Goal: Find specific page/section: Find specific page/section

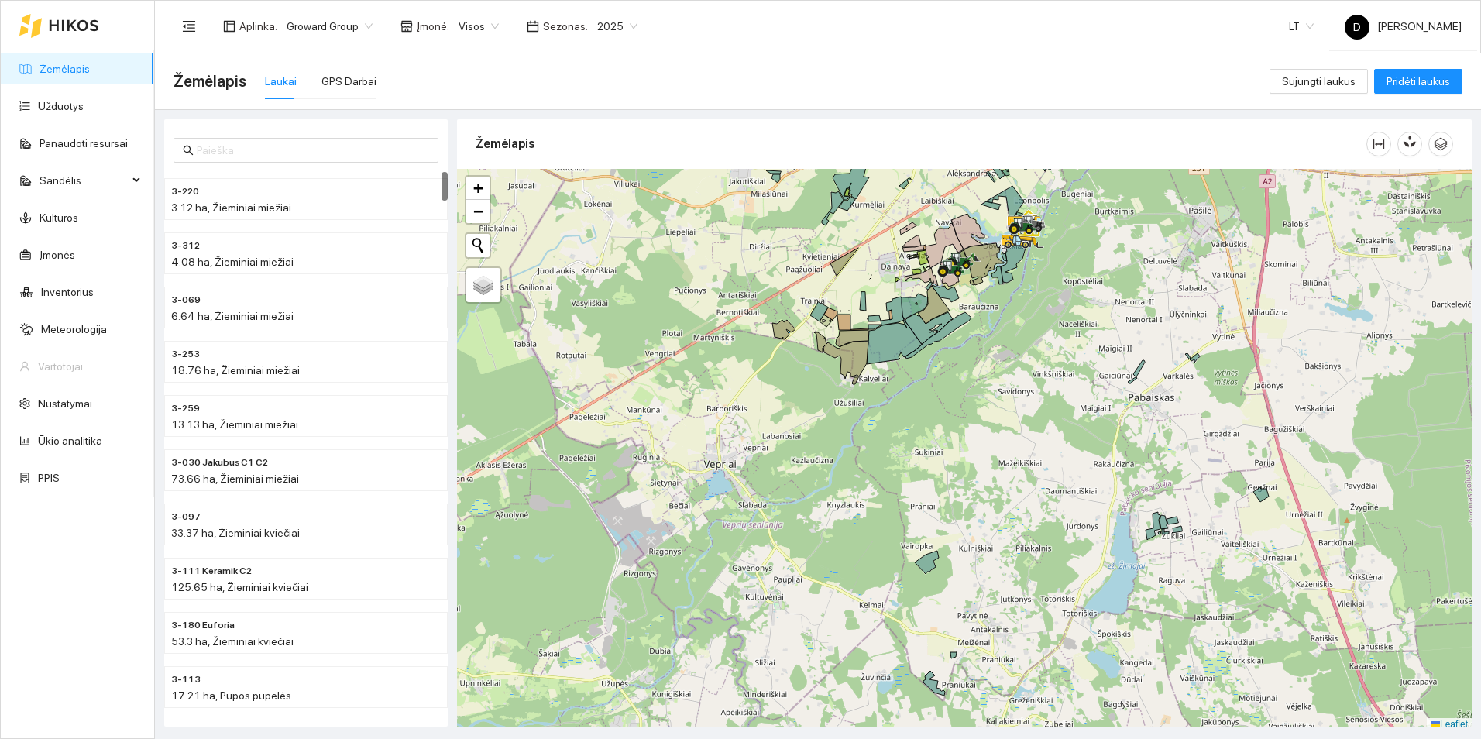
scroll to position [5, 0]
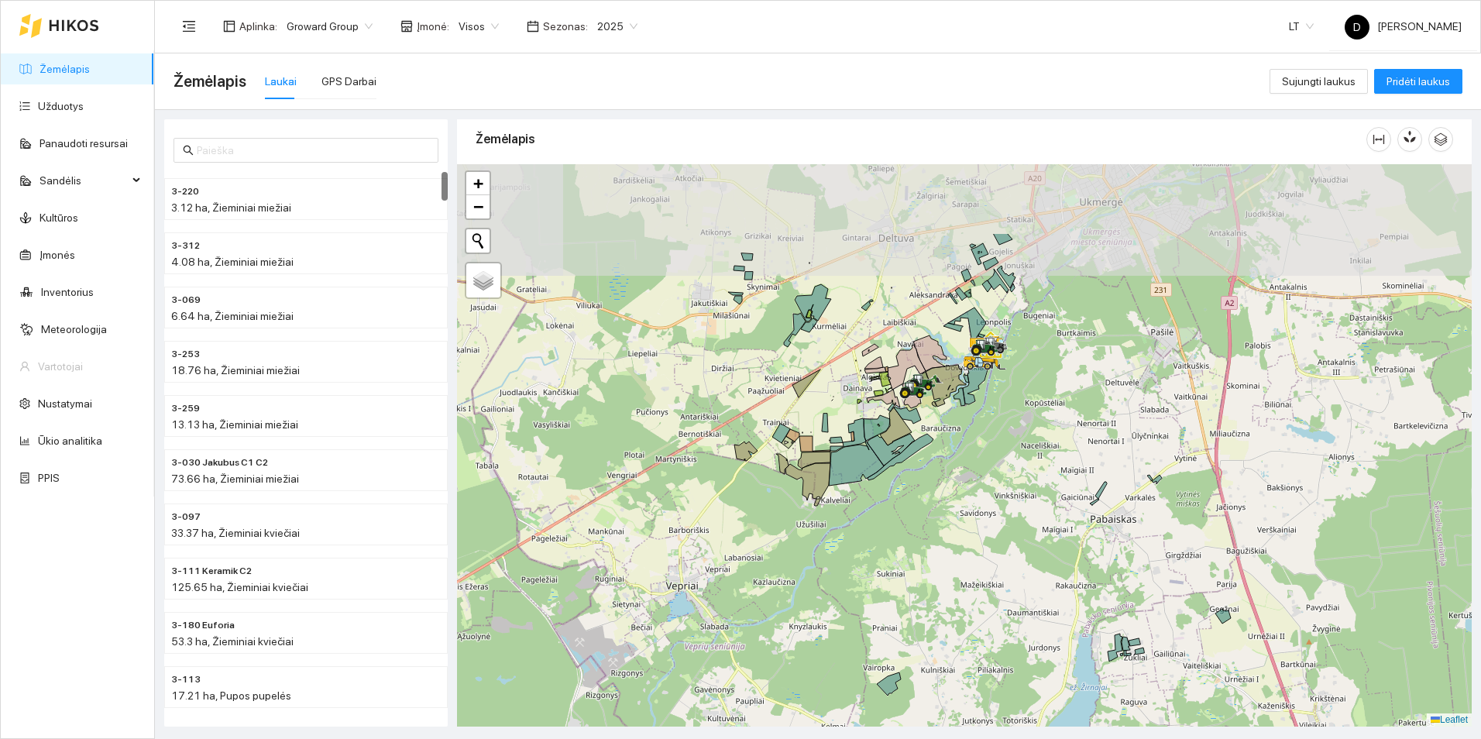
drag, startPoint x: 996, startPoint y: 438, endPoint x: 945, endPoint y: 600, distance: 169.8
click at [945, 600] on div at bounding box center [964, 445] width 1015 height 562
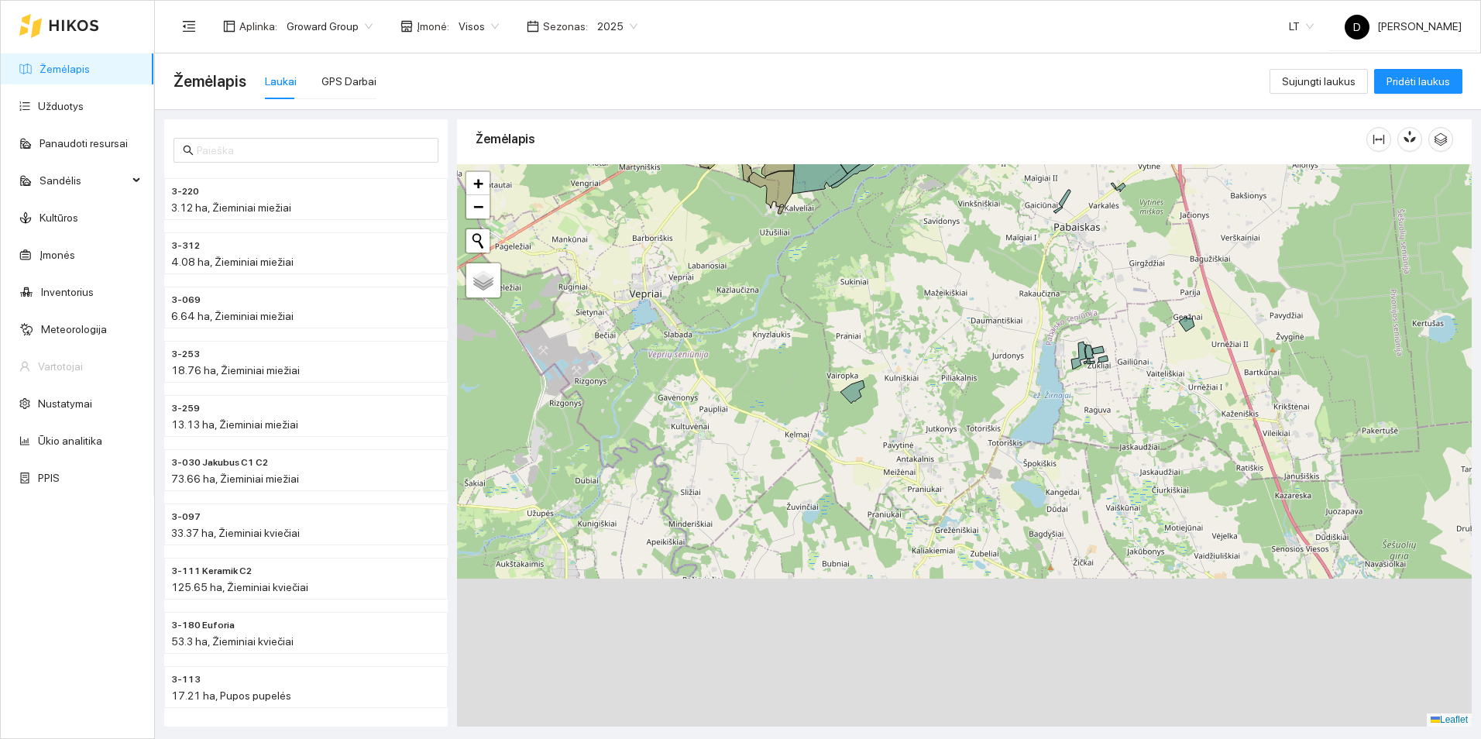
drag, startPoint x: 988, startPoint y: 537, endPoint x: 954, endPoint y: 88, distance: 449.7
click at [954, 88] on main "Žemėlapis Laukai GPS Darbai Sujungti laukus Pridėti laukus 3-220 3.12 ha, Žiemi…" at bounding box center [818, 396] width 1326 height 686
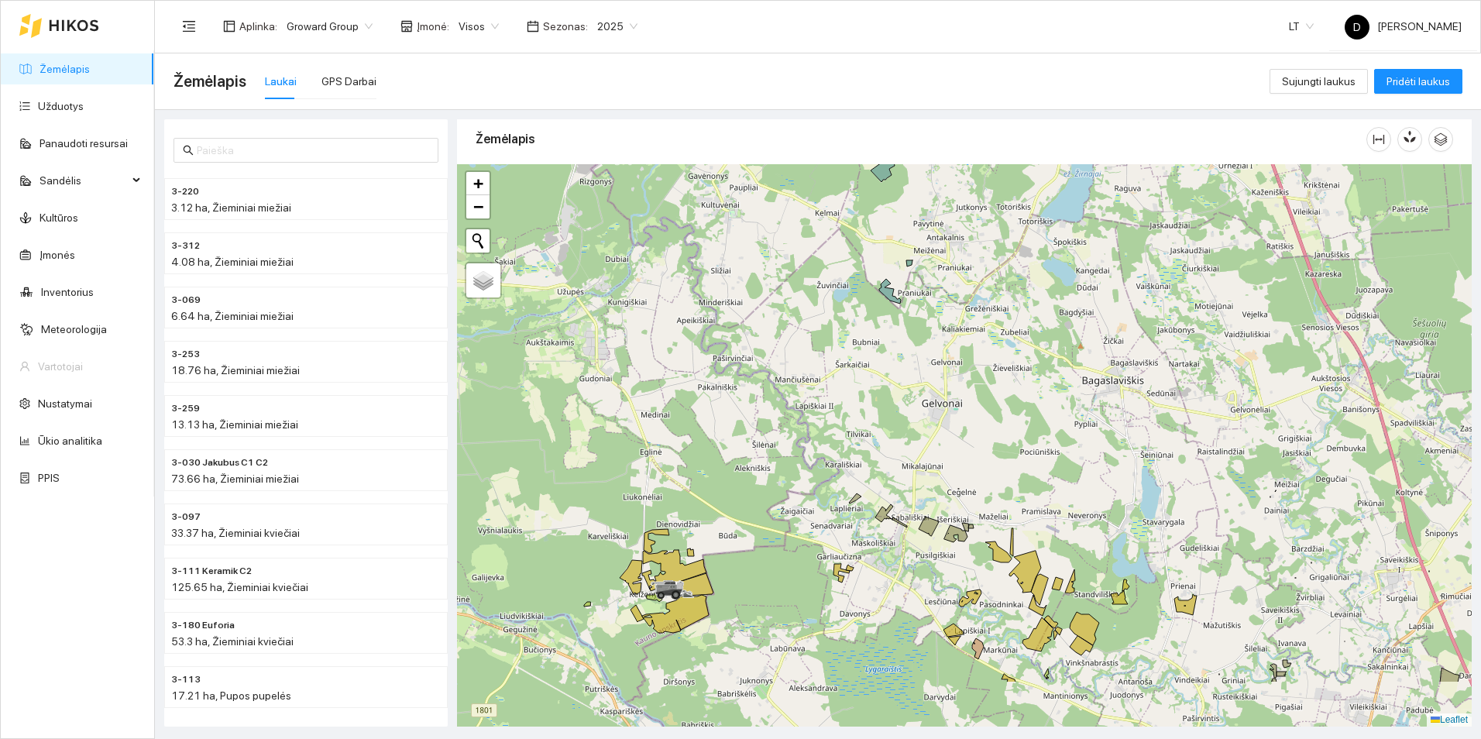
drag, startPoint x: 856, startPoint y: 429, endPoint x: 816, endPoint y: 738, distance: 311.6
click at [816, 738] on html "Žemėlapis Užduotys Panaudoti resursai Sandėlis Kultūros Įmonės Inventorius Mete…" at bounding box center [740, 369] width 1481 height 739
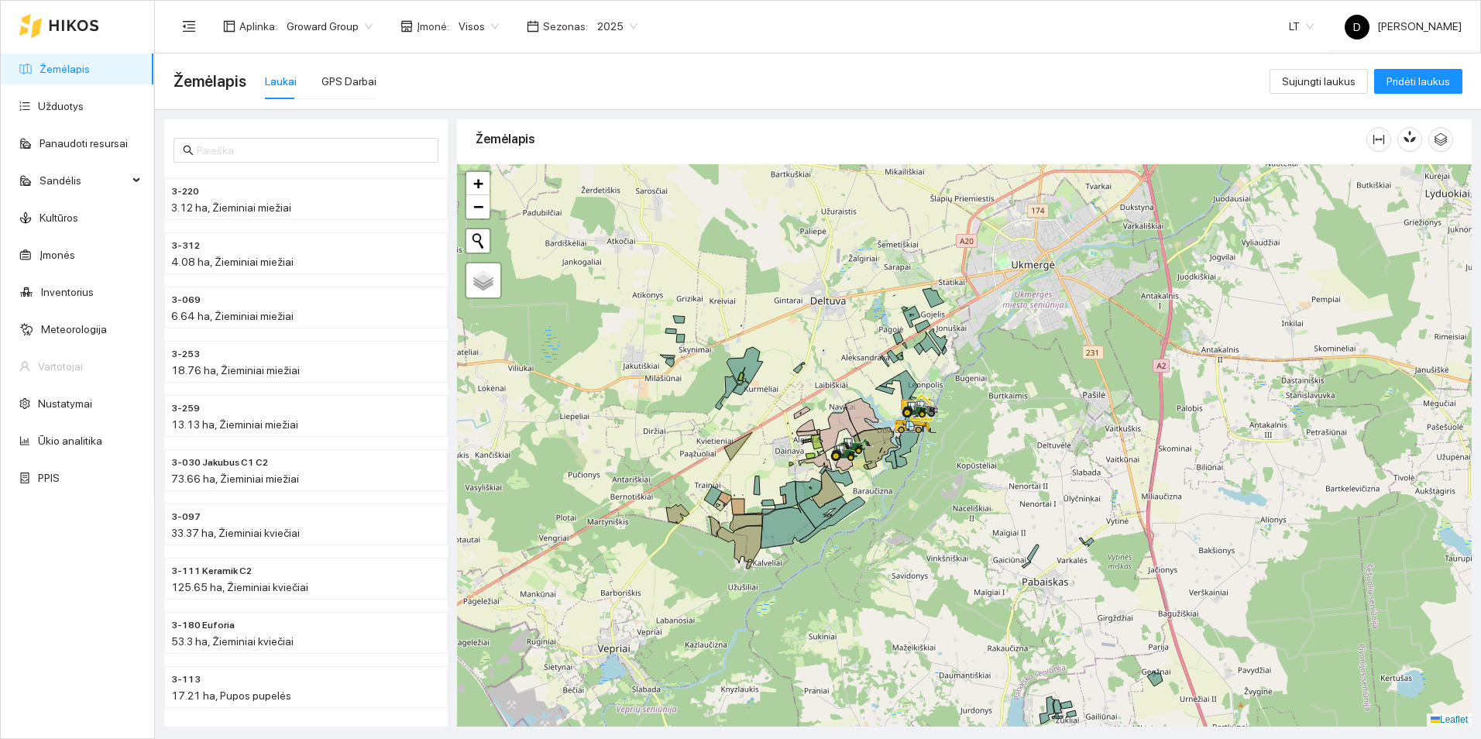
drag, startPoint x: 895, startPoint y: 531, endPoint x: 928, endPoint y: 730, distance: 201.8
click at [928, 730] on main "Žemėlapis Laukai GPS Darbai Sujungti laukus Pridėti laukus 3-220 3.12 ha, Žiemi…" at bounding box center [818, 396] width 1326 height 686
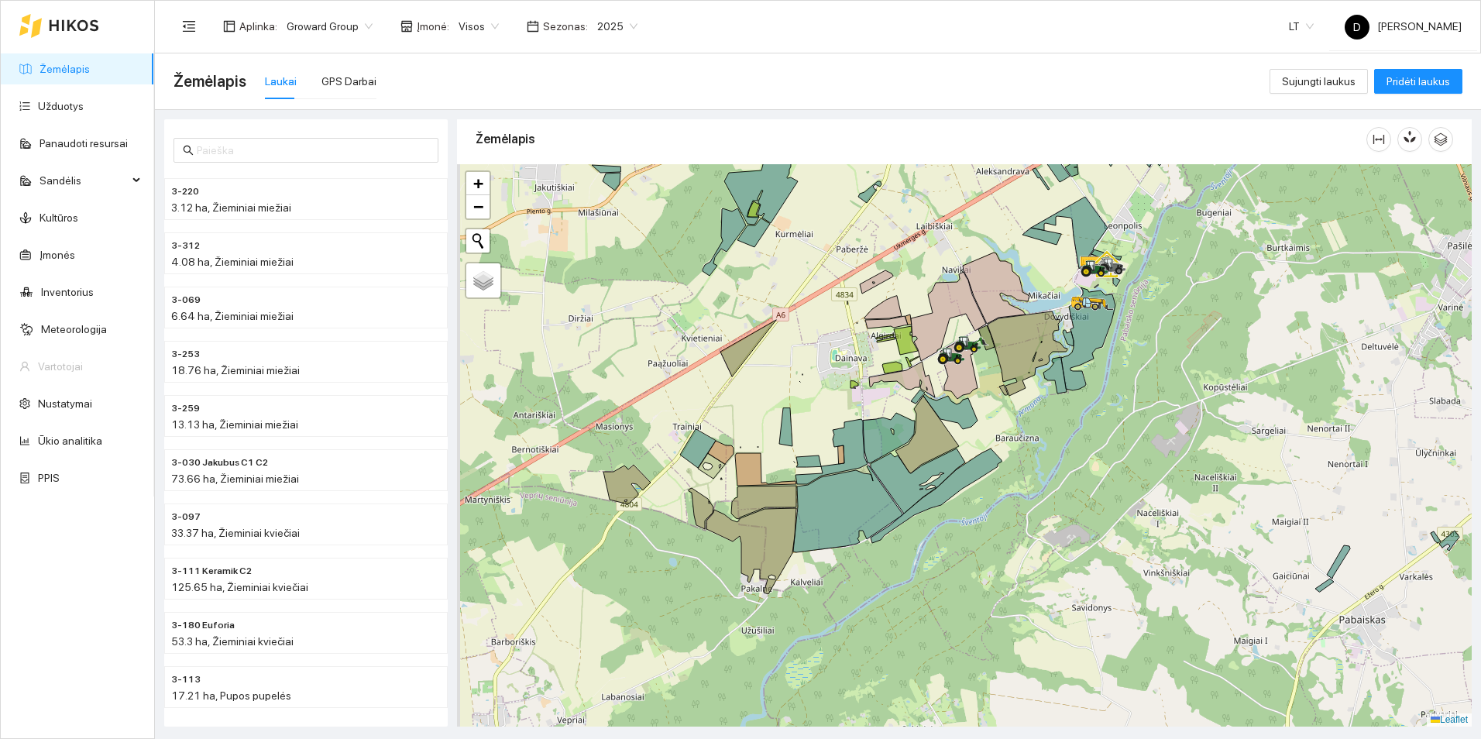
drag, startPoint x: 902, startPoint y: 625, endPoint x: 1023, endPoint y: 485, distance: 185.6
click at [1023, 485] on div at bounding box center [964, 445] width 1015 height 562
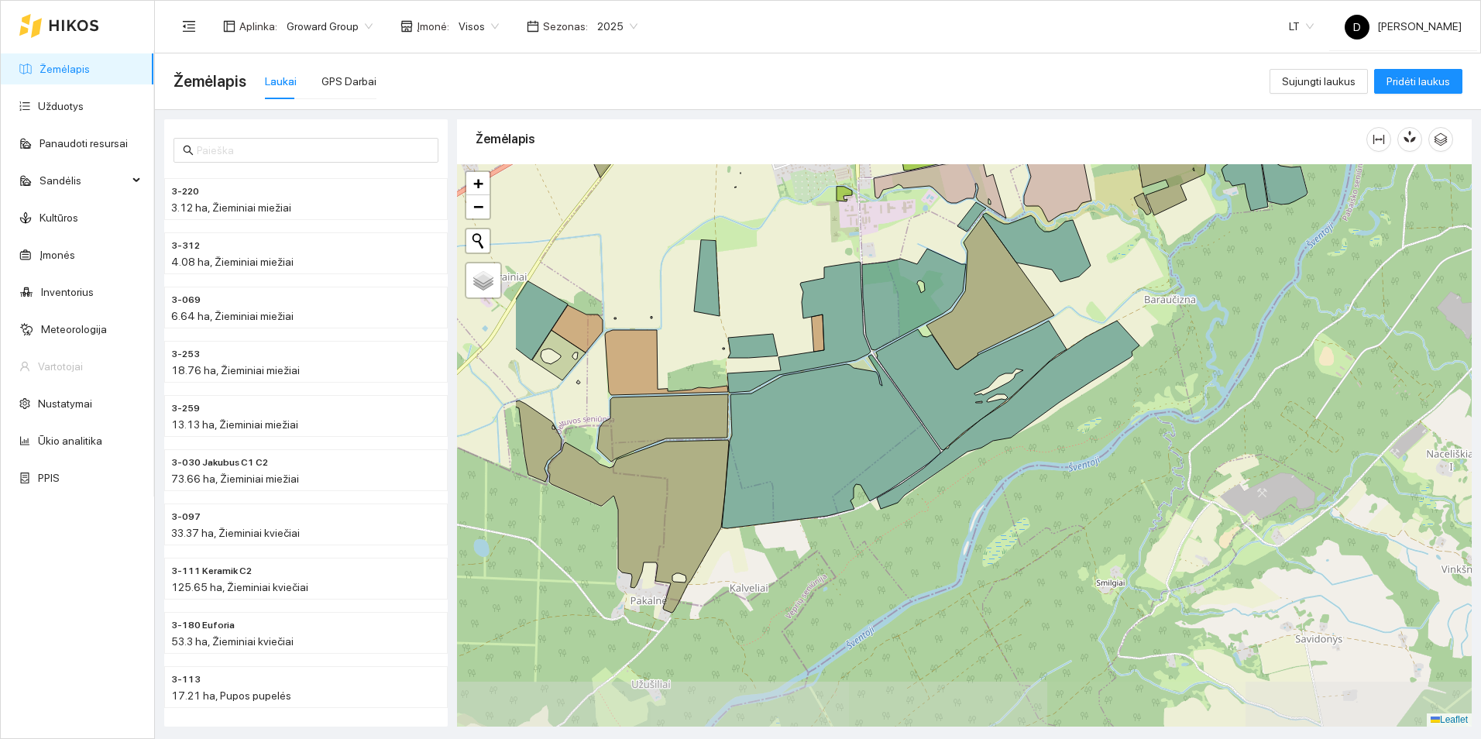
drag, startPoint x: 1023, startPoint y: 485, endPoint x: 1215, endPoint y: 400, distance: 209.4
click at [1215, 400] on div at bounding box center [964, 445] width 1015 height 562
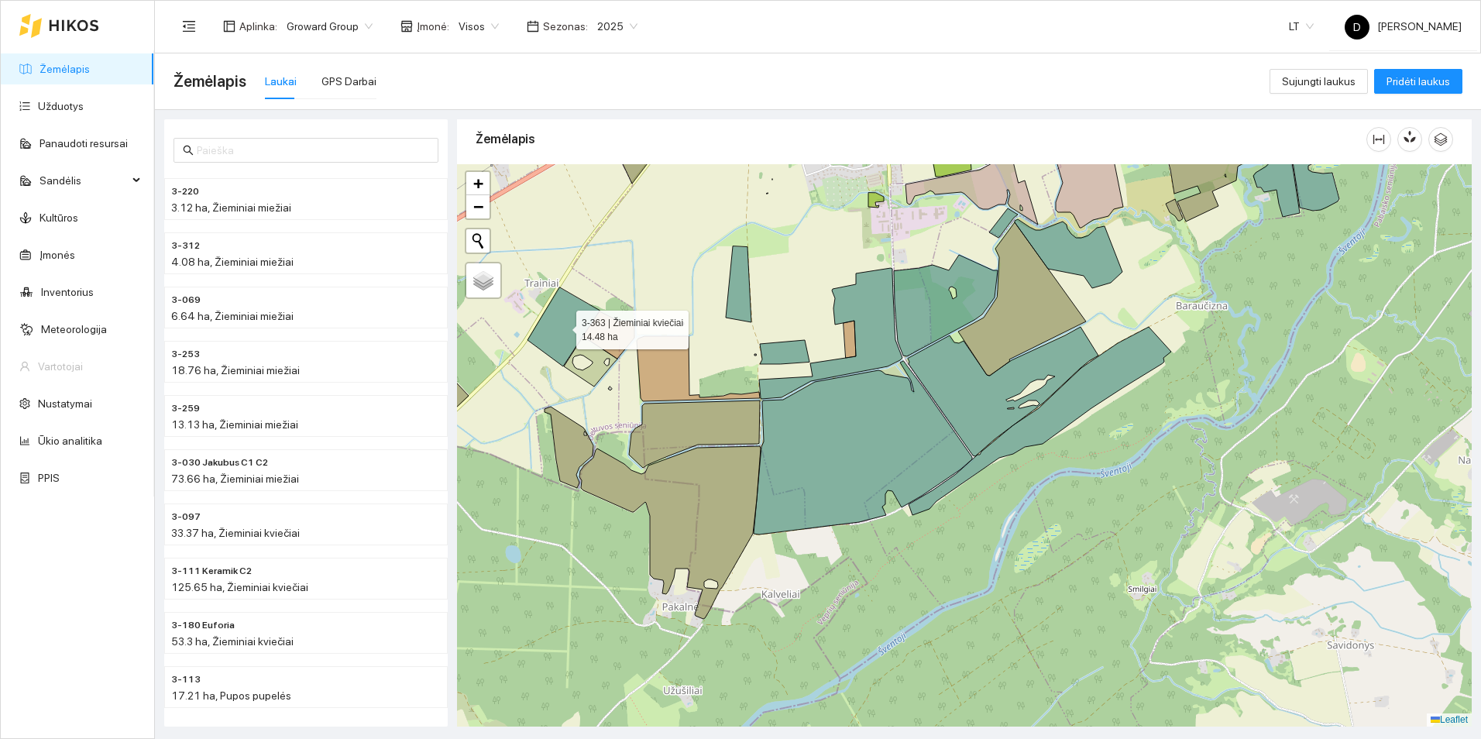
click at [559, 324] on icon at bounding box center [563, 326] width 72 height 79
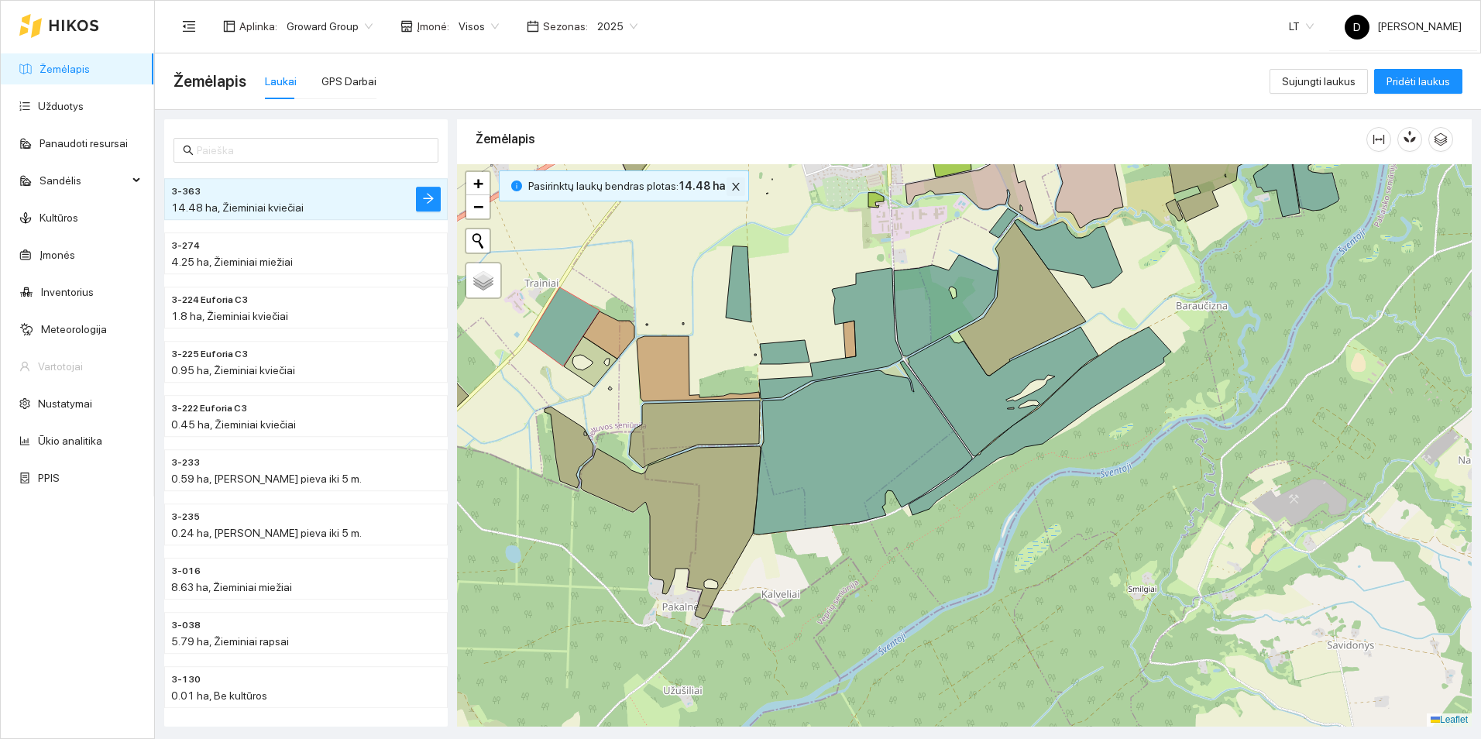
drag, startPoint x: 737, startPoint y: 195, endPoint x: 731, endPoint y: 180, distance: 16.0
click at [731, 180] on div "Pasirinktų laukų bendras plotas : 14.48 ha" at bounding box center [624, 185] width 250 height 31
click at [731, 180] on button "button" at bounding box center [736, 186] width 19 height 19
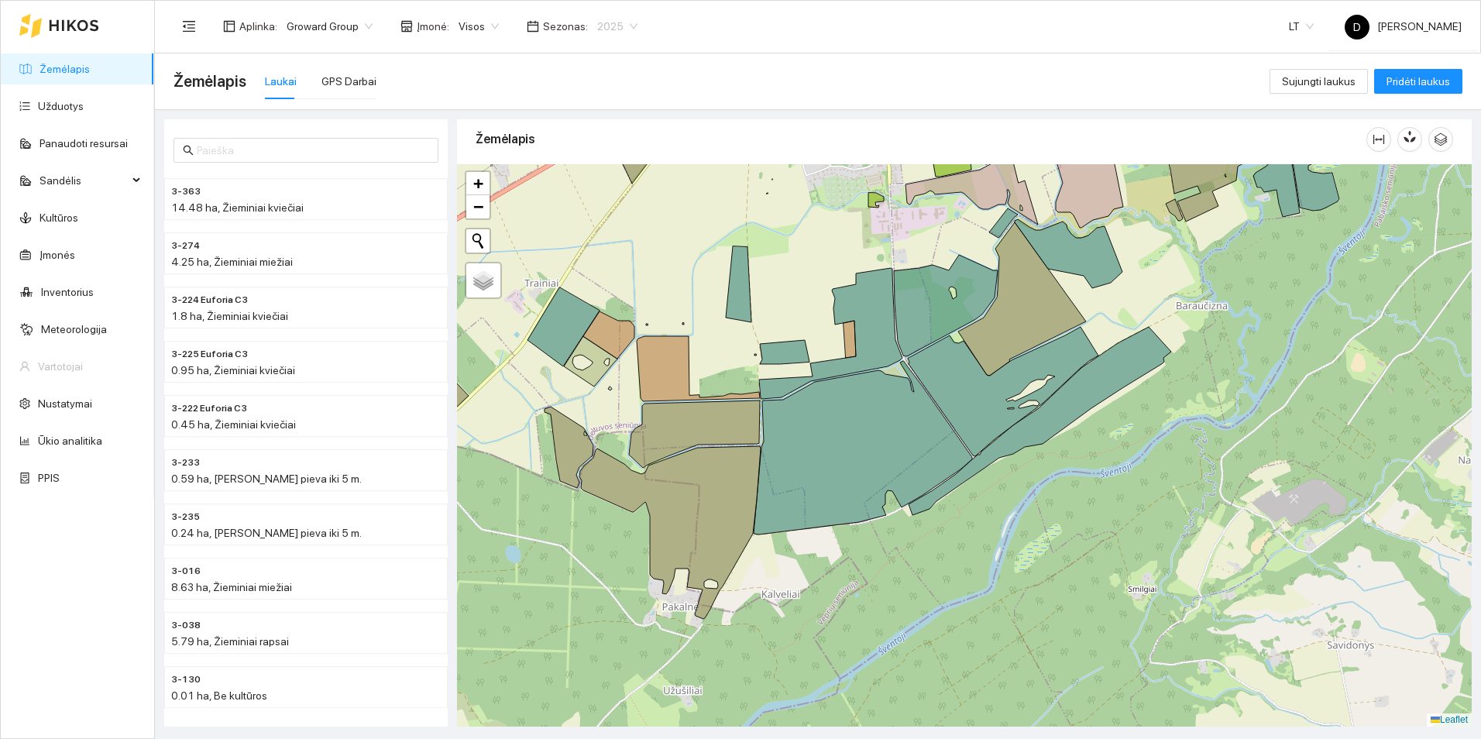
click at [615, 29] on span "2025" at bounding box center [617, 26] width 40 height 23
click at [601, 200] on div "2026" at bounding box center [606, 205] width 40 height 17
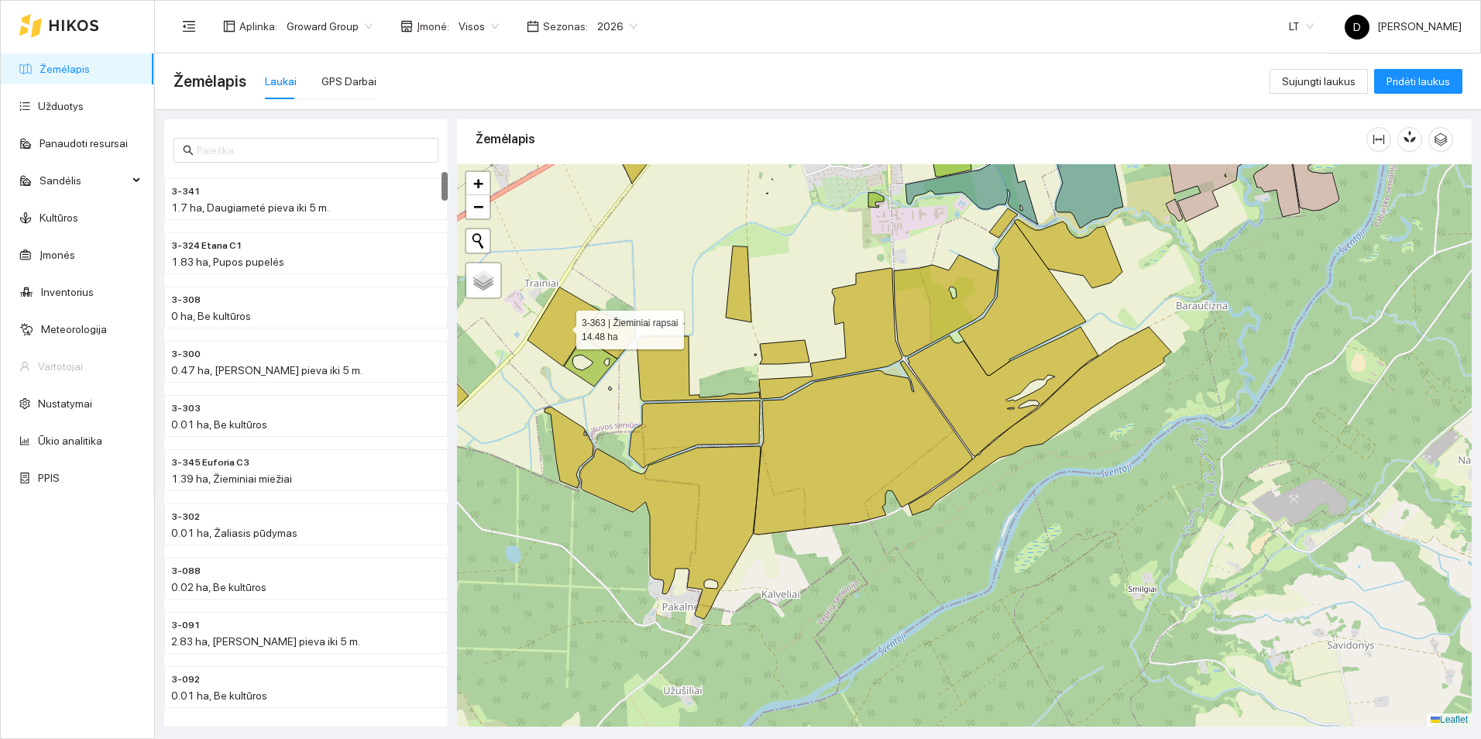
click at [550, 308] on icon at bounding box center [563, 326] width 72 height 79
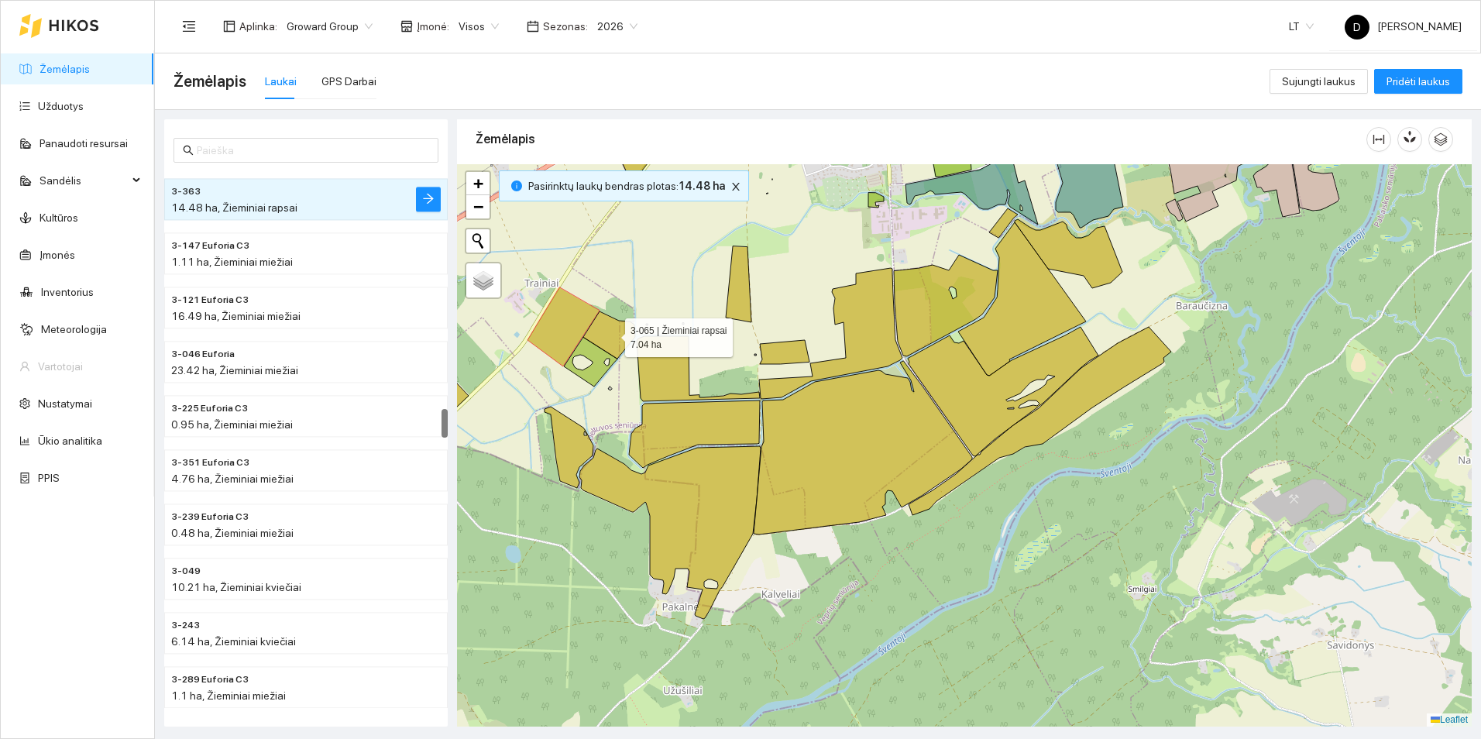
click at [621, 330] on icon at bounding box center [609, 334] width 52 height 47
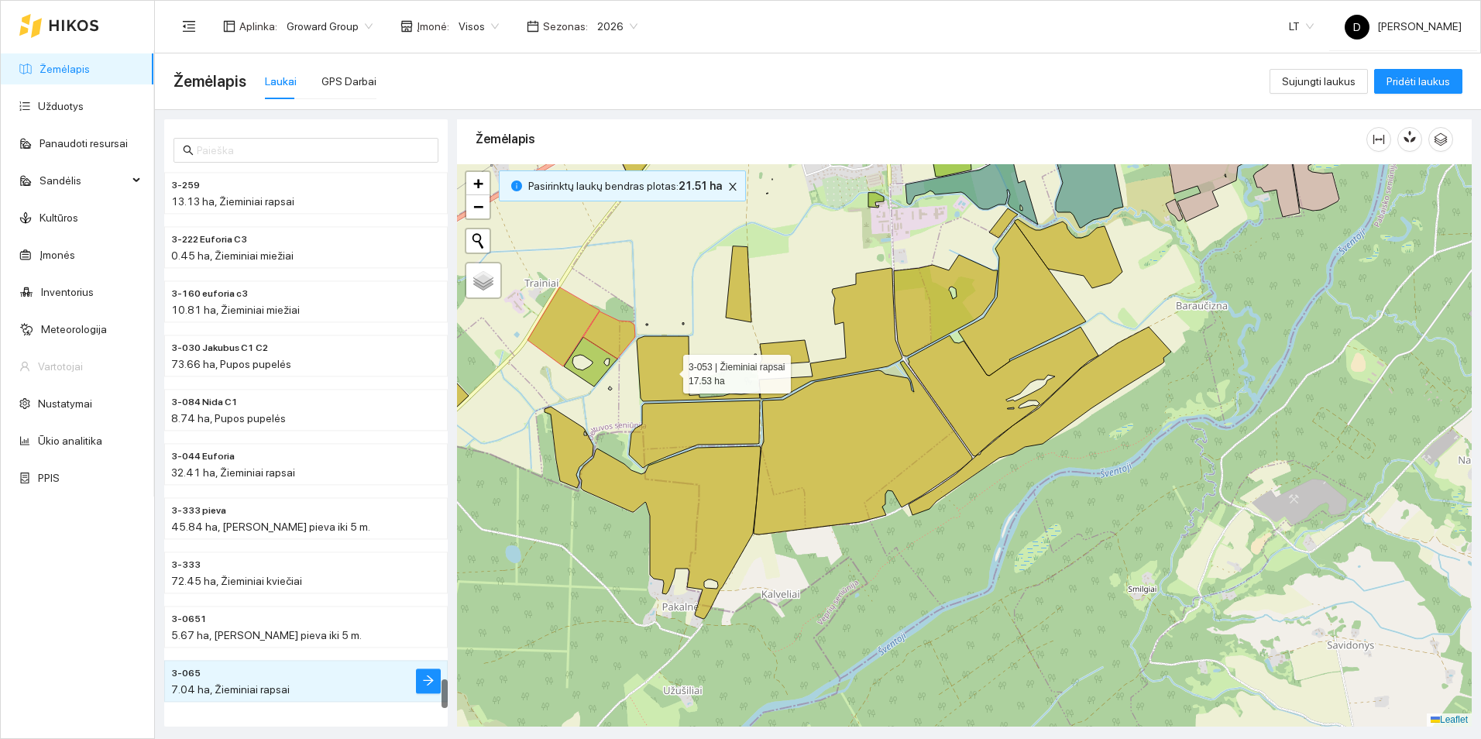
click at [646, 351] on icon at bounding box center [698, 368] width 123 height 65
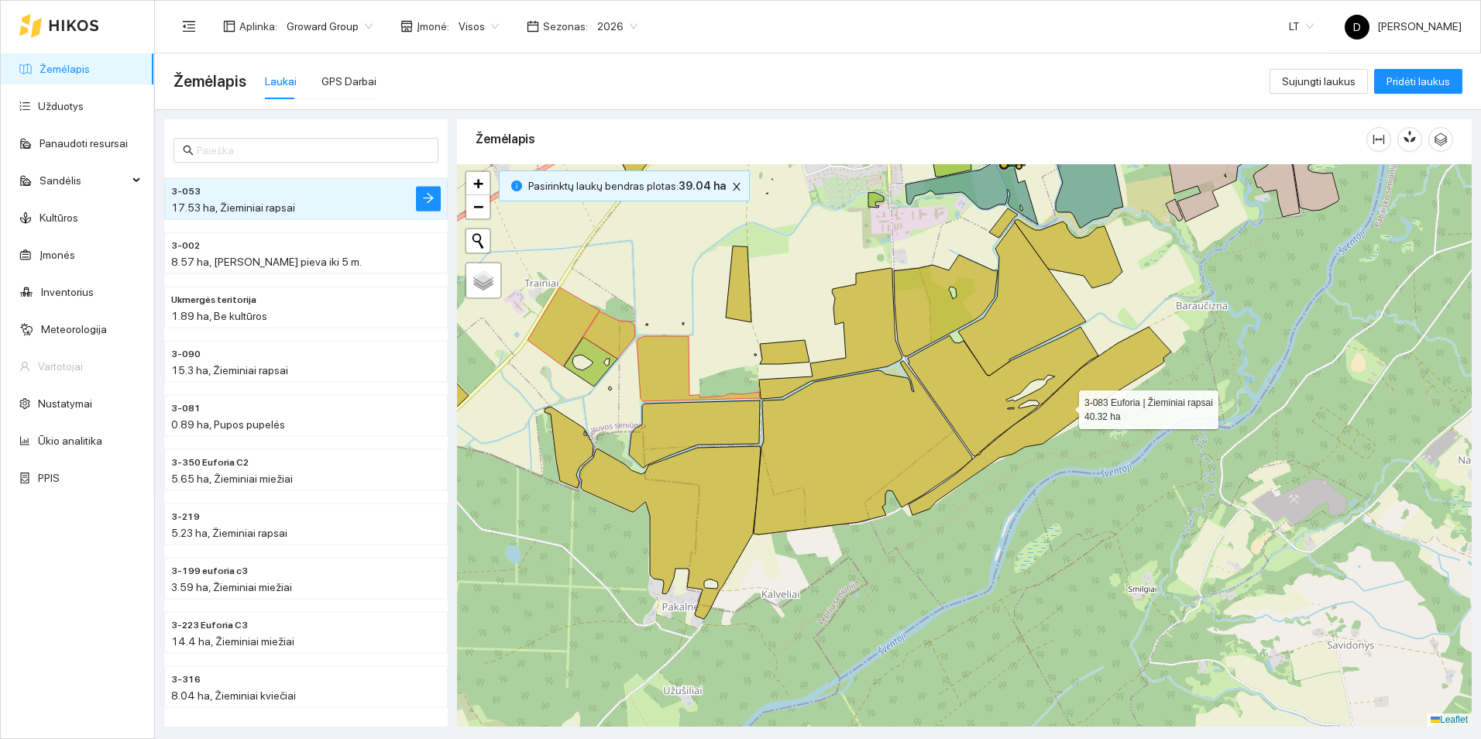
click at [1029, 428] on icon at bounding box center [1040, 421] width 263 height 188
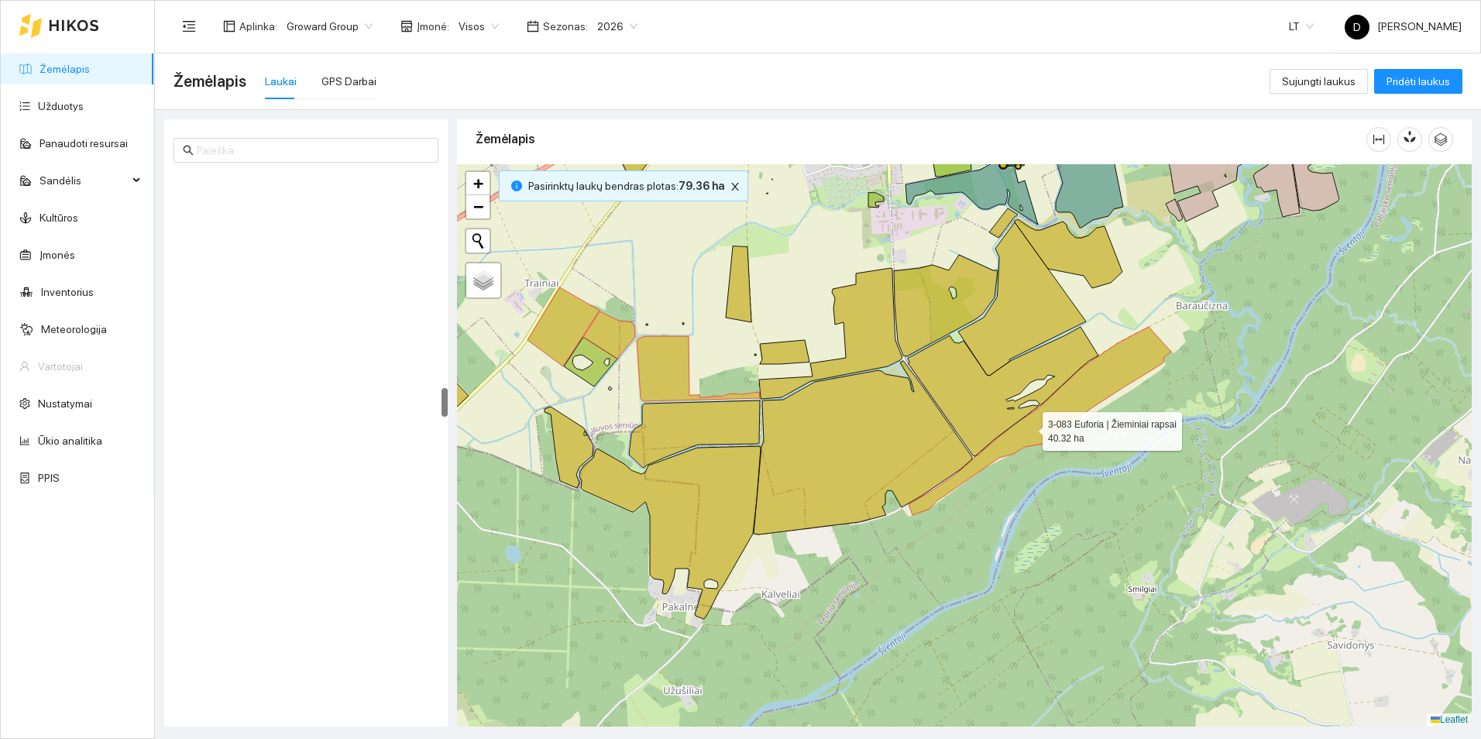
scroll to position [3950, 0]
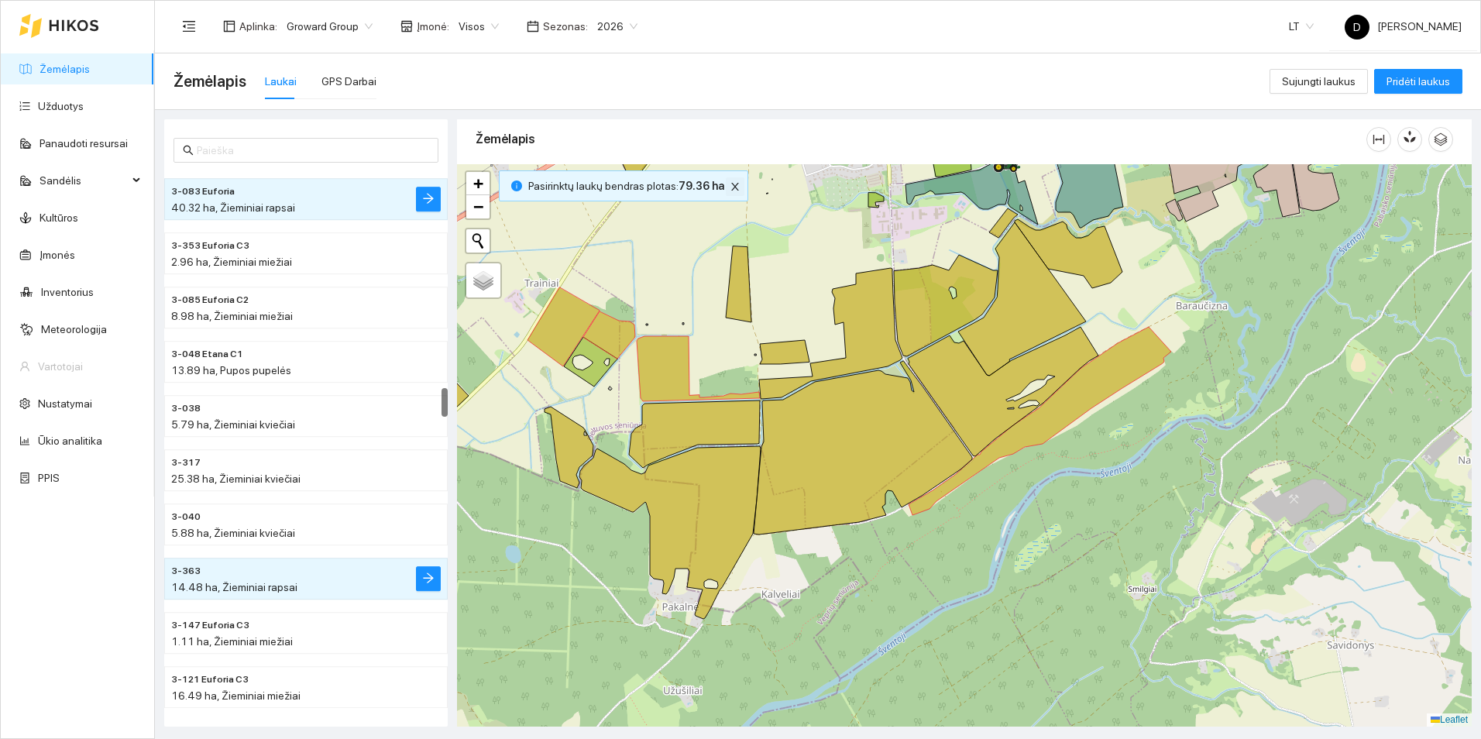
click at [730, 188] on icon "close" at bounding box center [735, 186] width 11 height 11
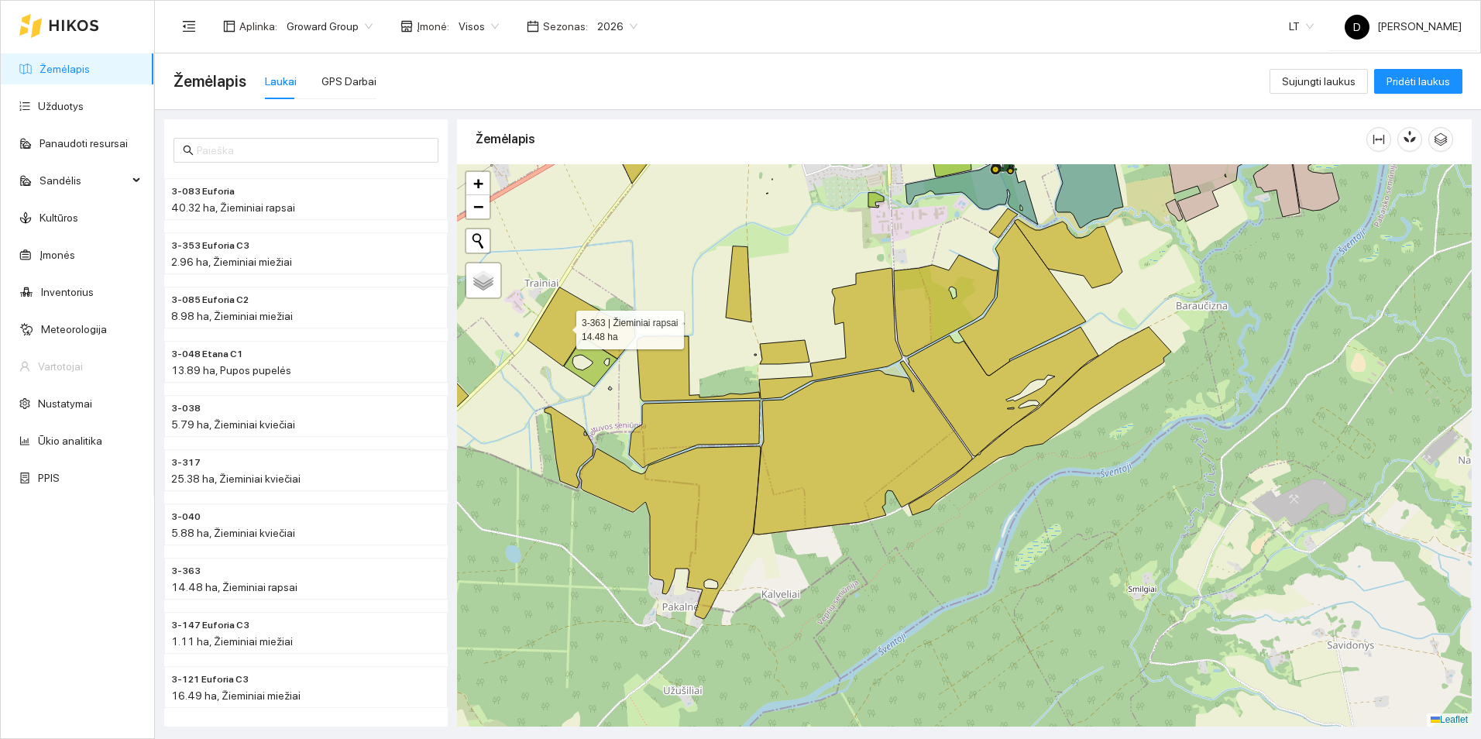
click at [572, 324] on icon at bounding box center [563, 326] width 72 height 79
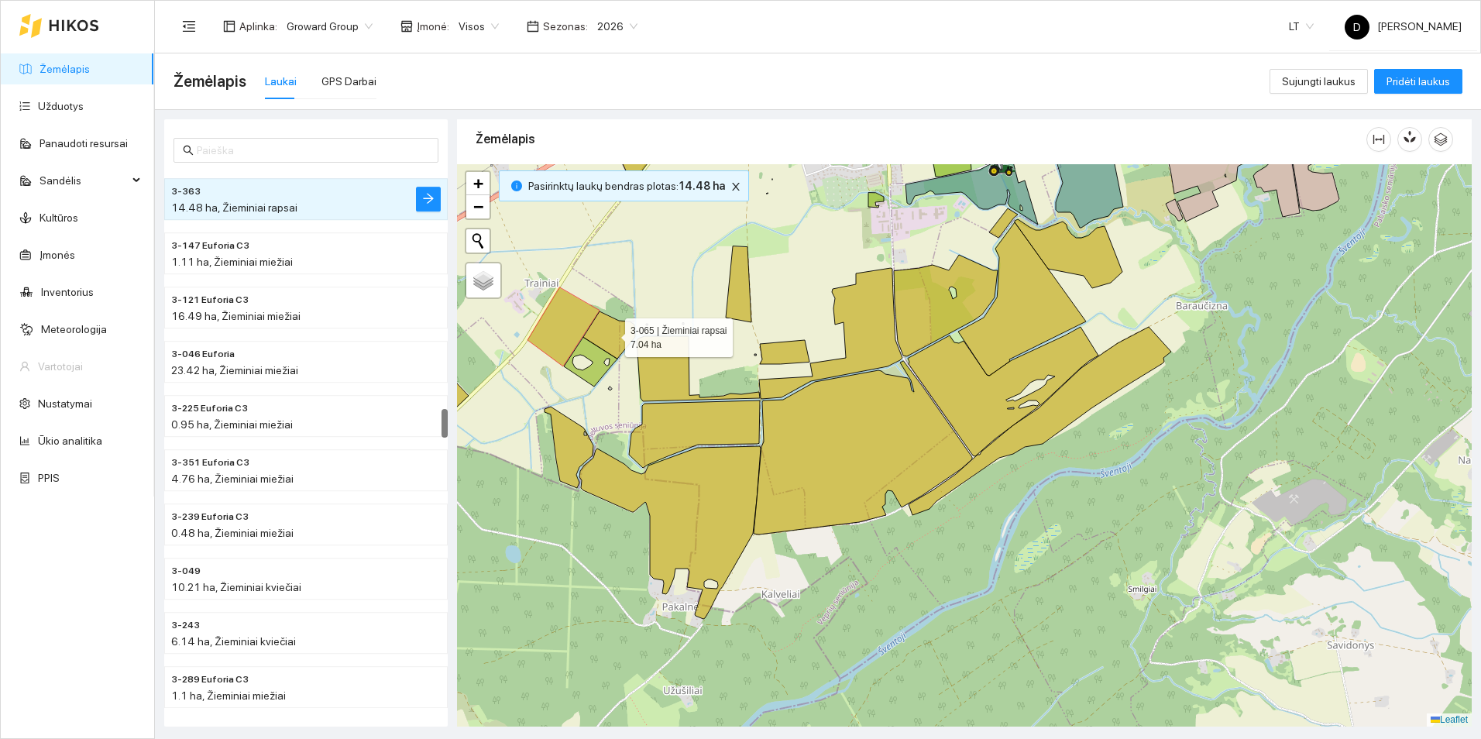
click at [620, 326] on icon at bounding box center [609, 334] width 52 height 47
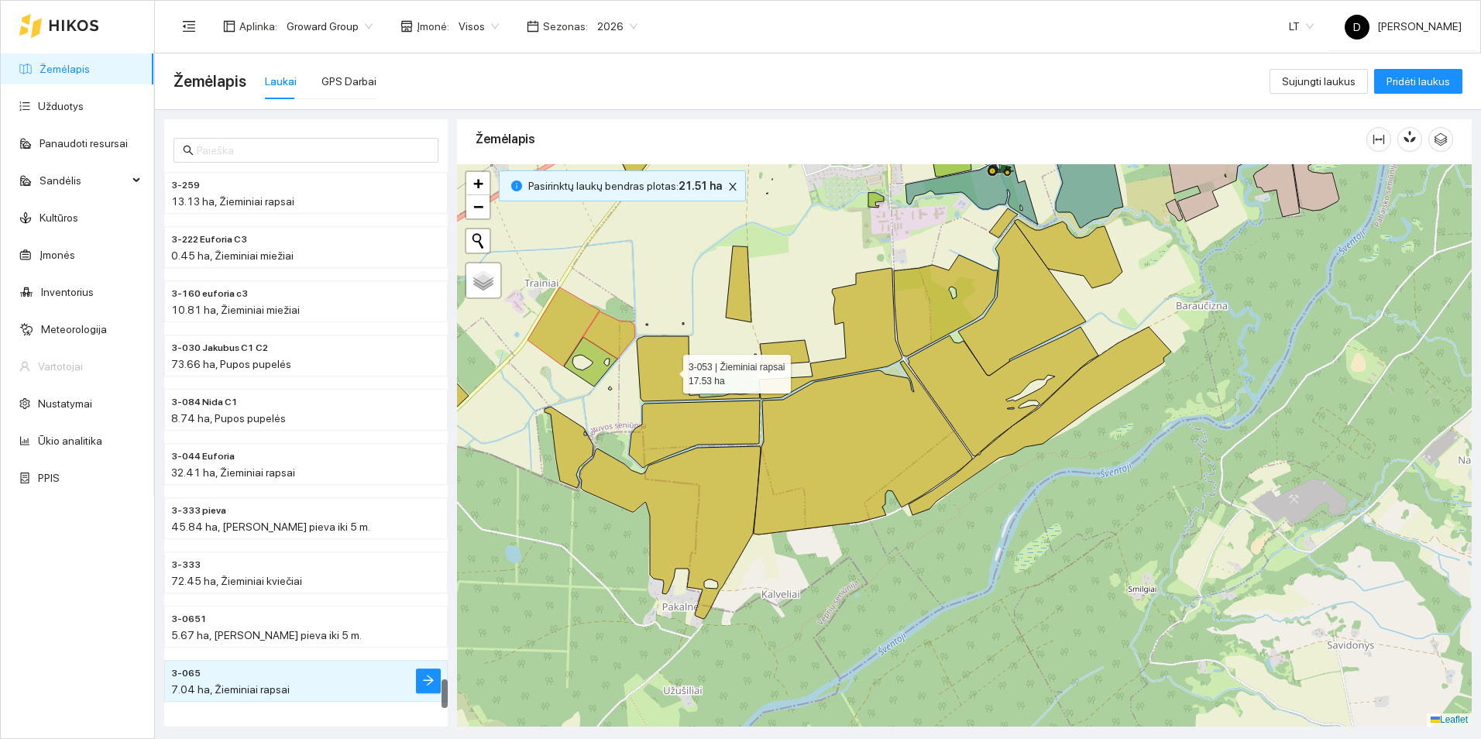
click at [664, 367] on icon at bounding box center [698, 368] width 123 height 65
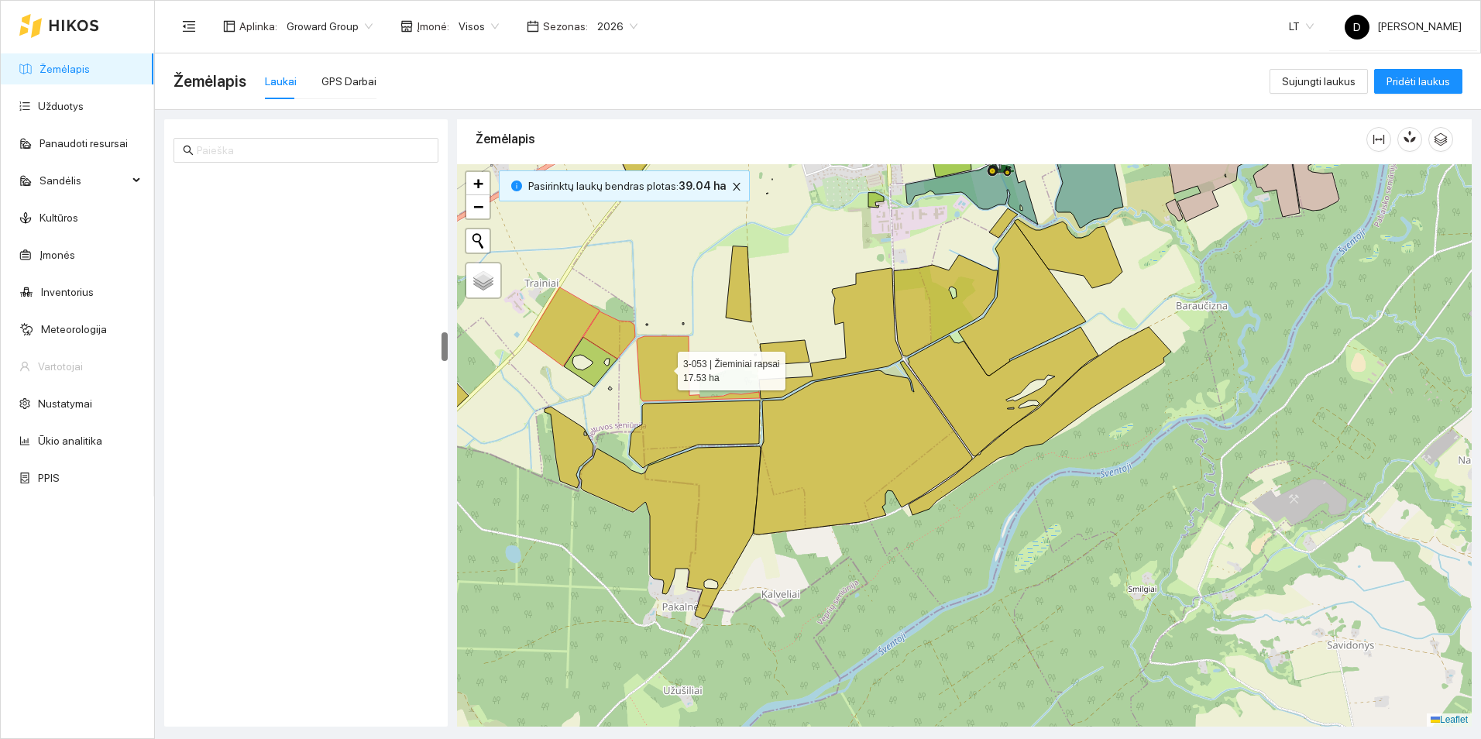
scroll to position [2922, 0]
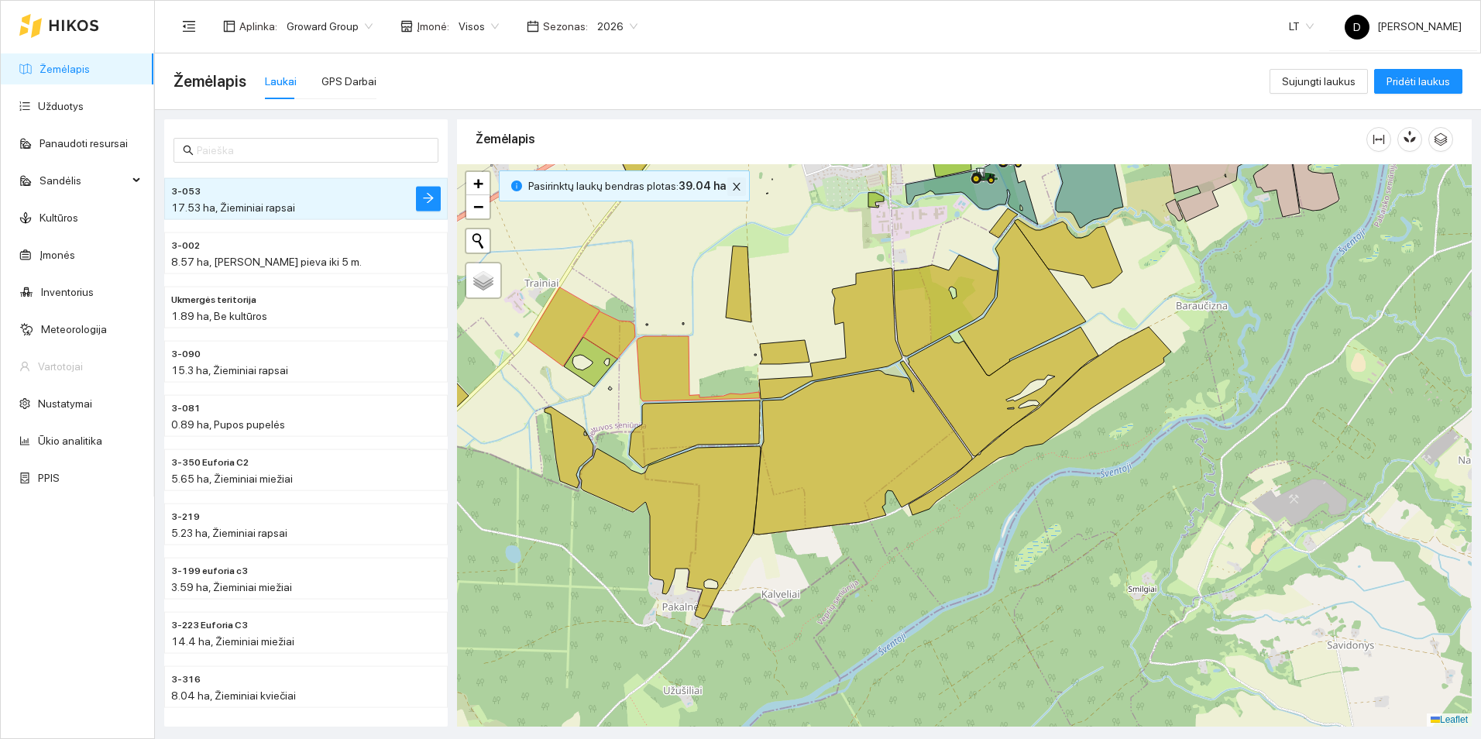
click at [734, 189] on icon "close" at bounding box center [736, 186] width 11 height 11
